Goal: Navigation & Orientation: Find specific page/section

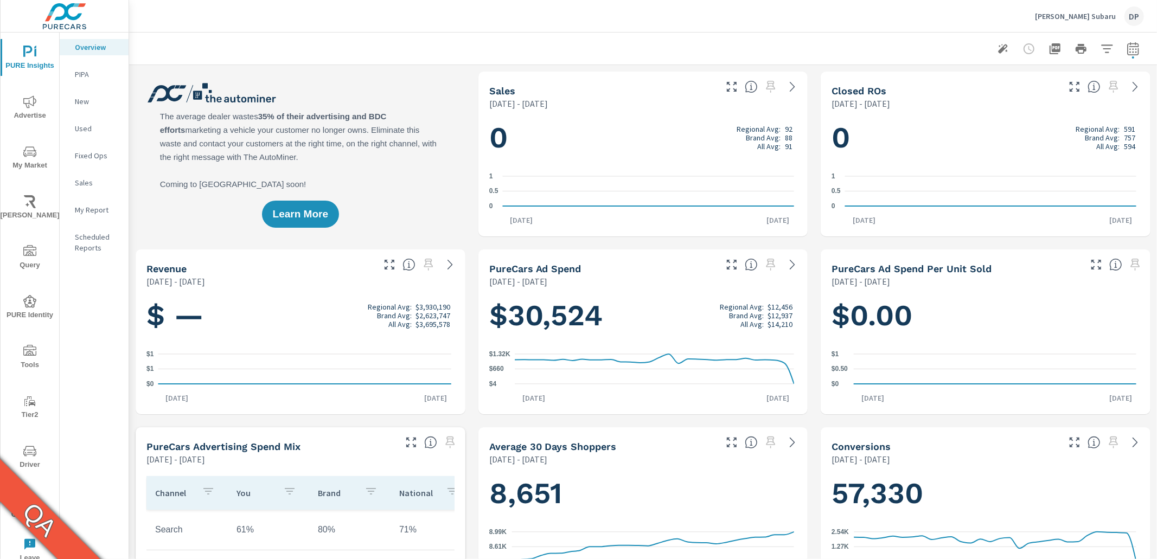
click at [28, 503] on icon "nav menu" at bounding box center [29, 501] width 13 height 13
click at [27, 513] on span "Operations" at bounding box center [30, 508] width 52 height 27
